Goal: Information Seeking & Learning: Understand process/instructions

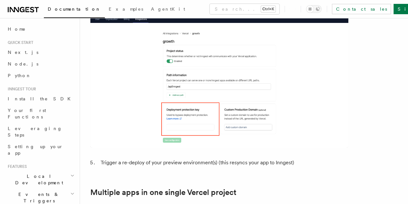
scroll to position [770, 0]
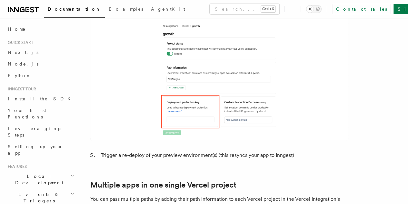
click at [296, 87] on img at bounding box center [219, 63] width 258 height 154
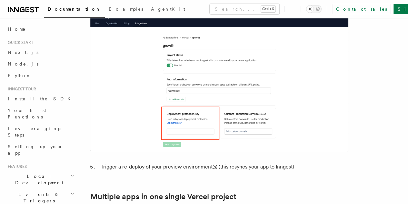
scroll to position [796, 0]
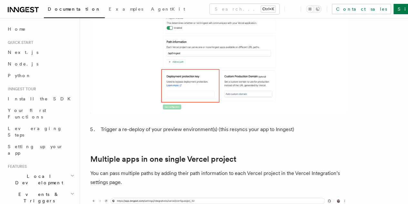
click at [310, 93] on img at bounding box center [219, 37] width 258 height 154
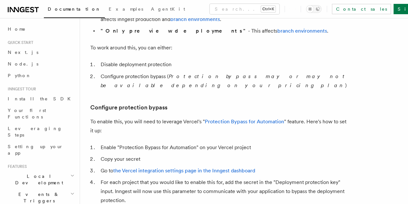
scroll to position [543, 0]
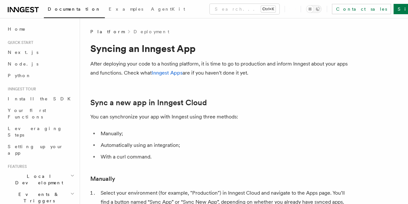
click at [233, 117] on p "You can synchronize your app with Inngest using three methods:" at bounding box center [219, 116] width 258 height 9
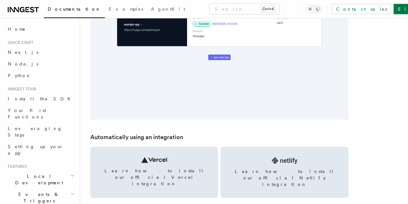
scroll to position [761, 0]
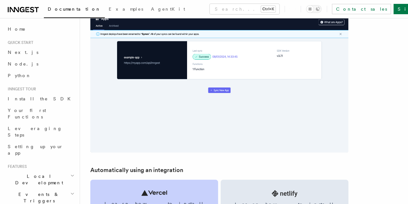
click at [181, 180] on link "Learn how to install our official Vercel integration" at bounding box center [154, 205] width 128 height 51
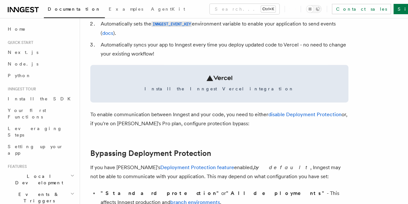
scroll to position [372, 0]
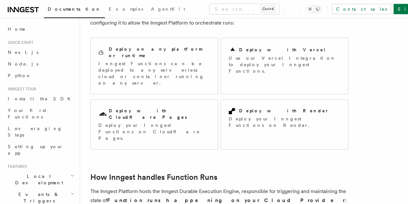
scroll to position [48, 0]
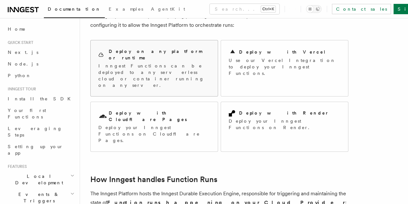
click at [166, 63] on p "Inngest Functions can be deployed to any serverless cloud or container running …" at bounding box center [154, 76] width 112 height 26
click at [22, 102] on link "Install the SDK" at bounding box center [40, 99] width 71 height 12
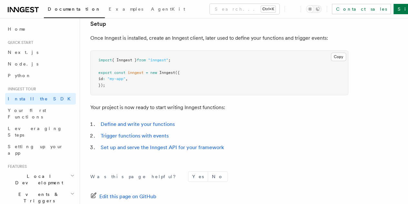
scroll to position [257, 0]
click at [0, 0] on link "Installation" at bounding box center [0, 0] width 0 height 0
click at [0, 0] on span "Setup" at bounding box center [0, 0] width 0 height 0
click at [210, 151] on link "Set up and serve the Inngest API for your framework" at bounding box center [162, 147] width 123 height 6
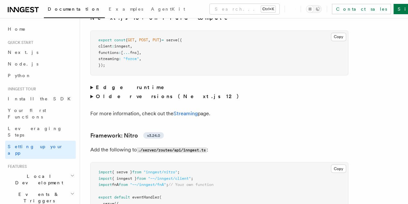
scroll to position [4164, 0]
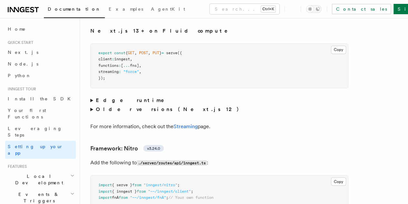
click at [183, 35] on p "Next.js 13+ on Fluid compute" at bounding box center [219, 30] width 258 height 9
click at [39, 173] on span "Local Development" at bounding box center [37, 179] width 65 height 13
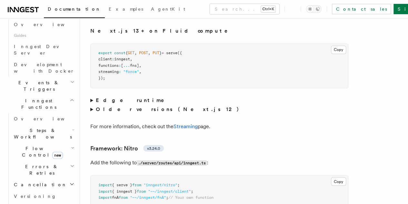
scroll to position [171, 0]
click at [70, 96] on icon "button" at bounding box center [72, 98] width 5 height 5
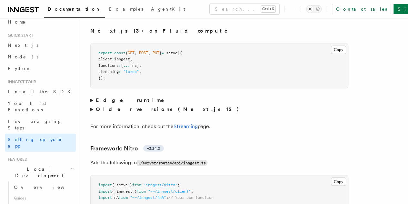
scroll to position [0, 0]
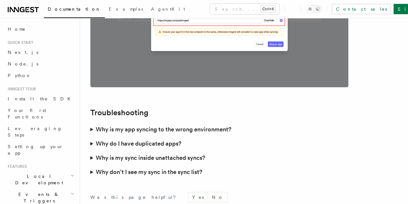
scroll to position [1862, 0]
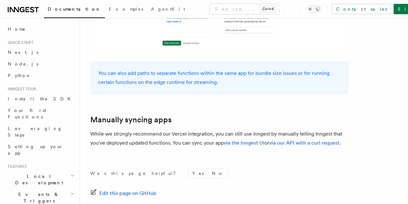
scroll to position [1126, 0]
